Goal: Check status: Check status

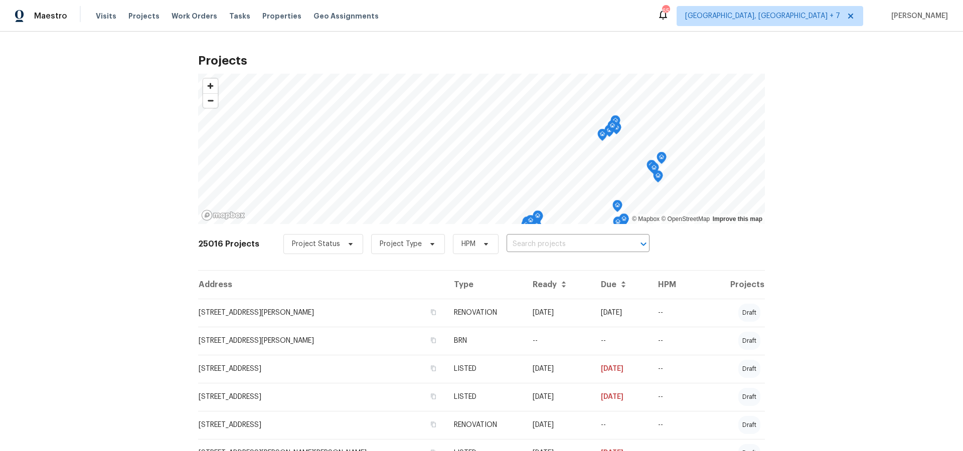
click at [515, 244] on input "text" at bounding box center [564, 245] width 115 height 16
type input "3965"
click at [516, 265] on li "[STREET_ADDRESS][PERSON_NAME]" at bounding box center [573, 266] width 146 height 17
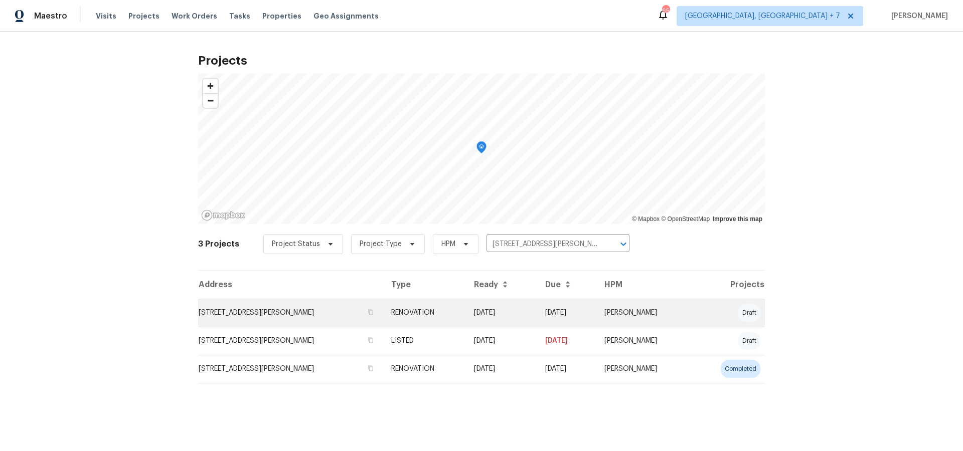
click at [256, 314] on td "[STREET_ADDRESS][PERSON_NAME]" at bounding box center [290, 313] width 185 height 28
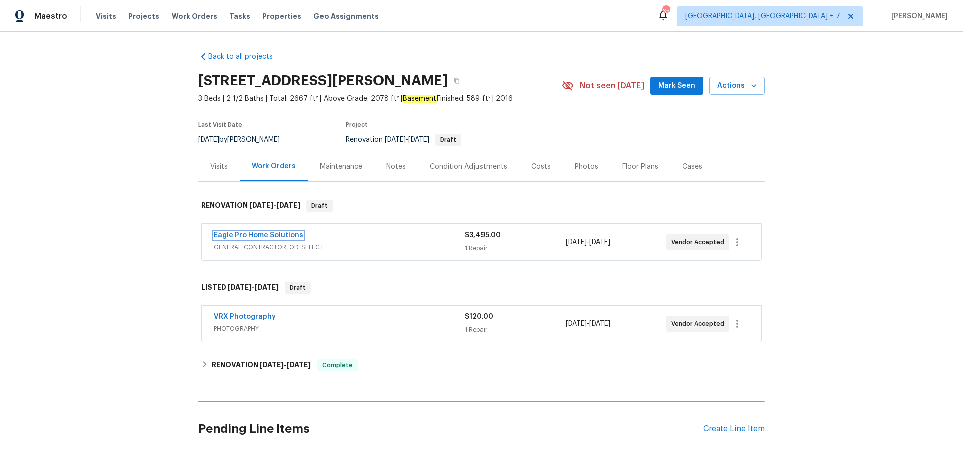
click at [270, 235] on link "Eagle Pro Home Solutions" at bounding box center [259, 235] width 90 height 7
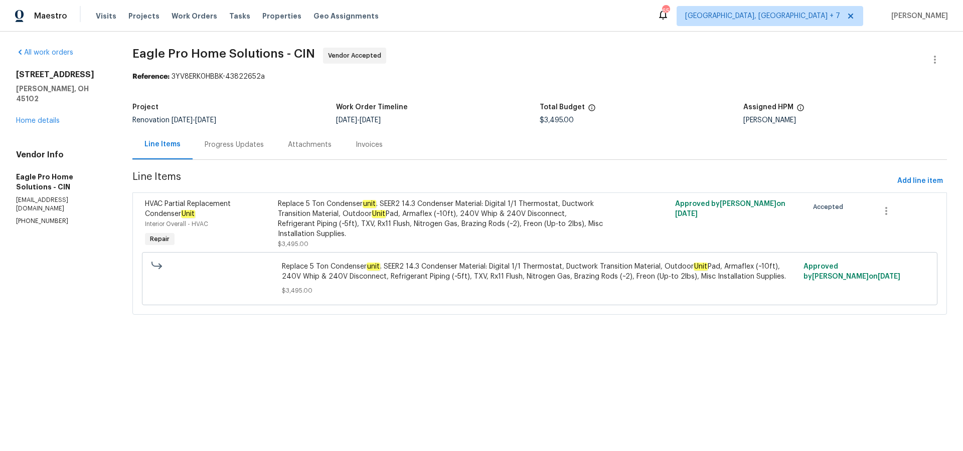
click at [240, 143] on div "Progress Updates" at bounding box center [234, 145] width 59 height 10
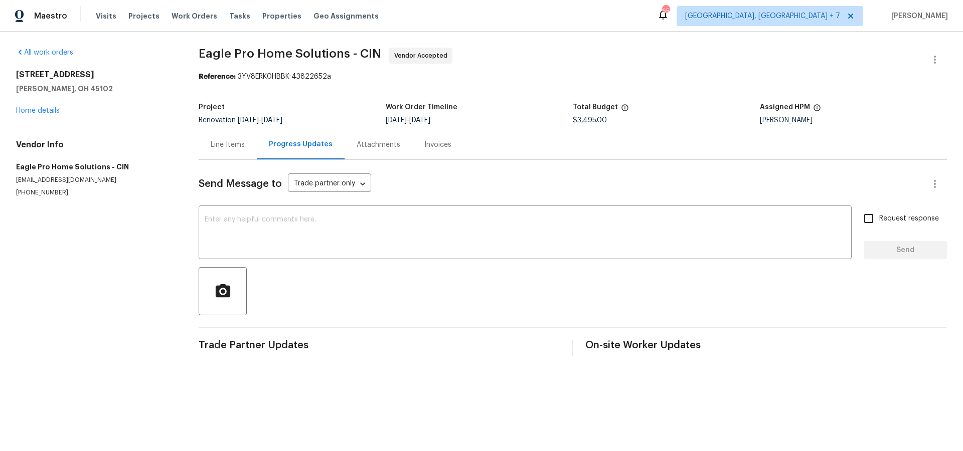
click at [221, 148] on div "Line Items" at bounding box center [228, 145] width 34 height 10
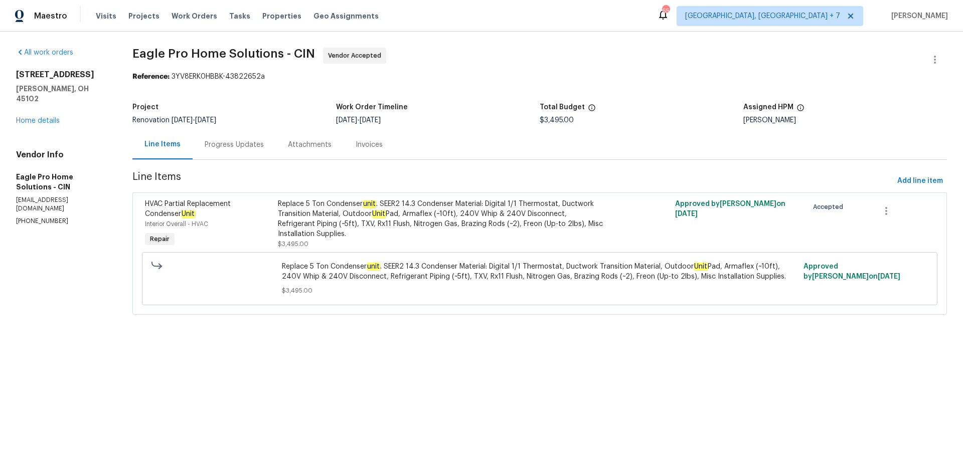
drag, startPoint x: 16, startPoint y: 73, endPoint x: 93, endPoint y: 75, distance: 77.3
click at [93, 75] on h2 "[STREET_ADDRESS]" at bounding box center [62, 75] width 92 height 10
copy h2 "[STREET_ADDRESS]"
click at [48, 117] on link "Home details" at bounding box center [38, 120] width 44 height 7
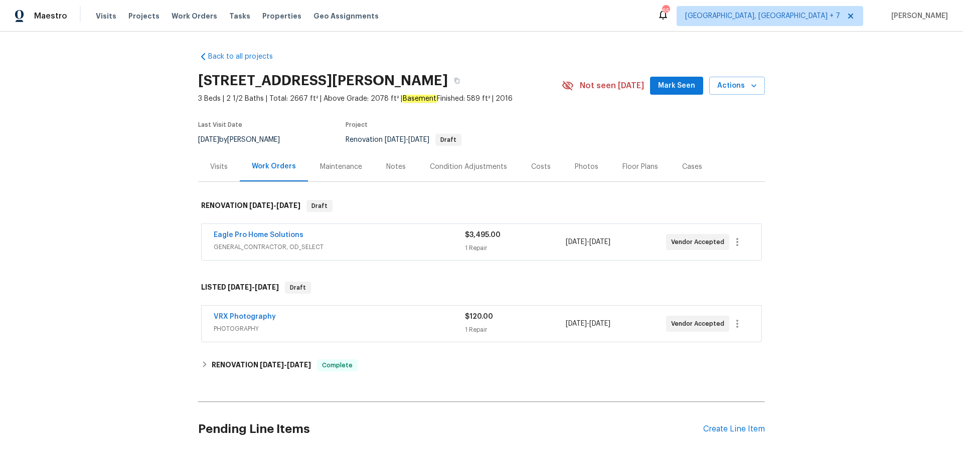
click at [215, 166] on div "Visits" at bounding box center [219, 167] width 18 height 10
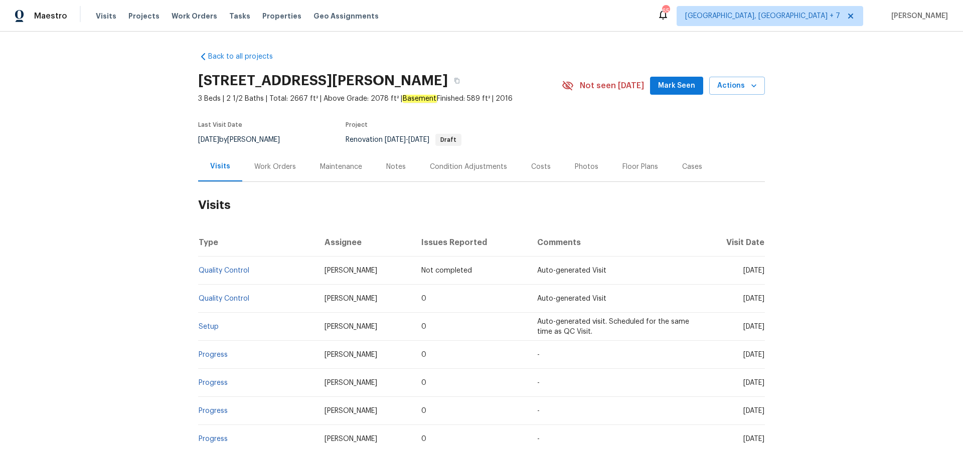
click at [275, 166] on div "Work Orders" at bounding box center [275, 167] width 42 height 10
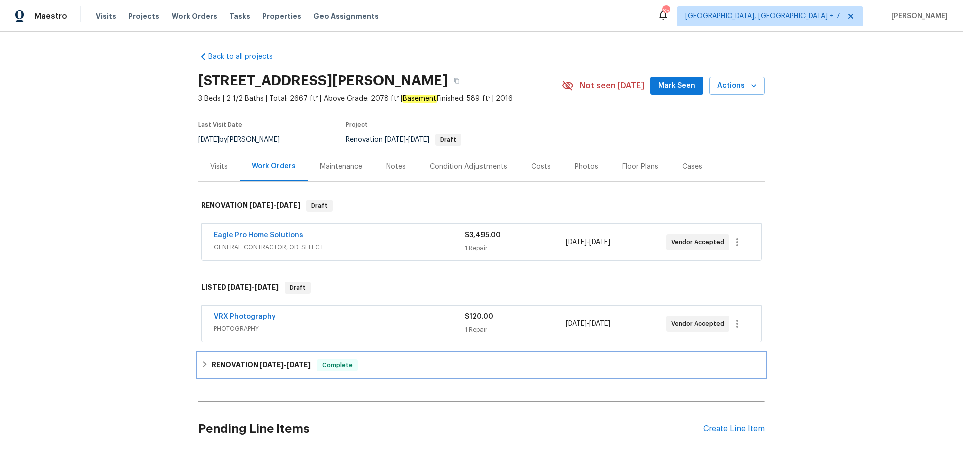
click at [243, 355] on div "RENOVATION [DATE] - [DATE] Complete" at bounding box center [481, 366] width 567 height 24
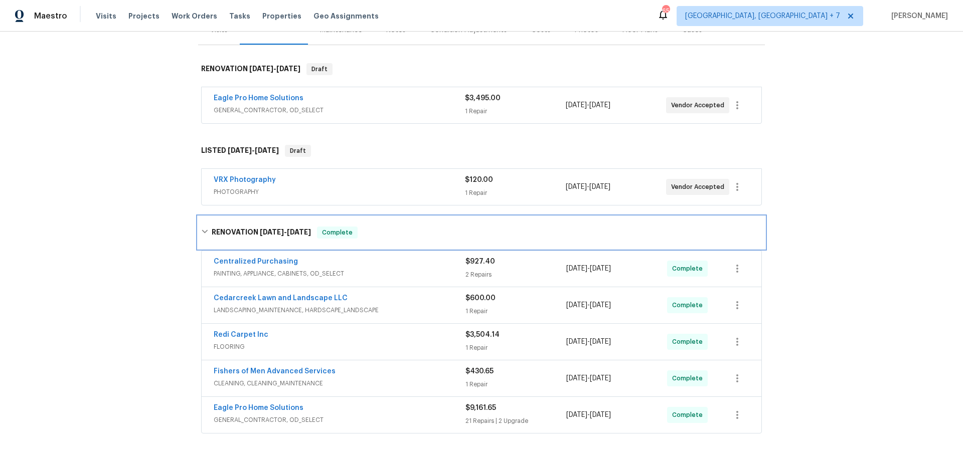
scroll to position [137, 0]
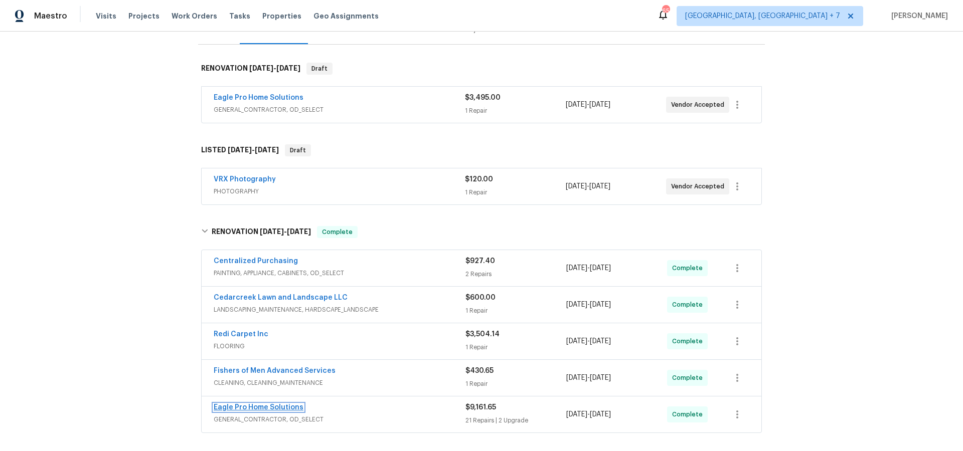
click at [293, 406] on link "Eagle Pro Home Solutions" at bounding box center [259, 407] width 90 height 7
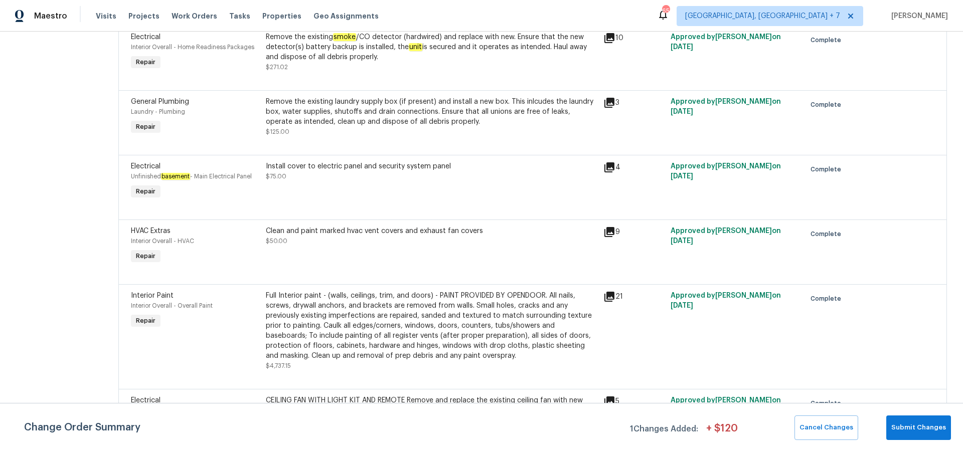
scroll to position [842, 0]
